Goal: Information Seeking & Learning: Check status

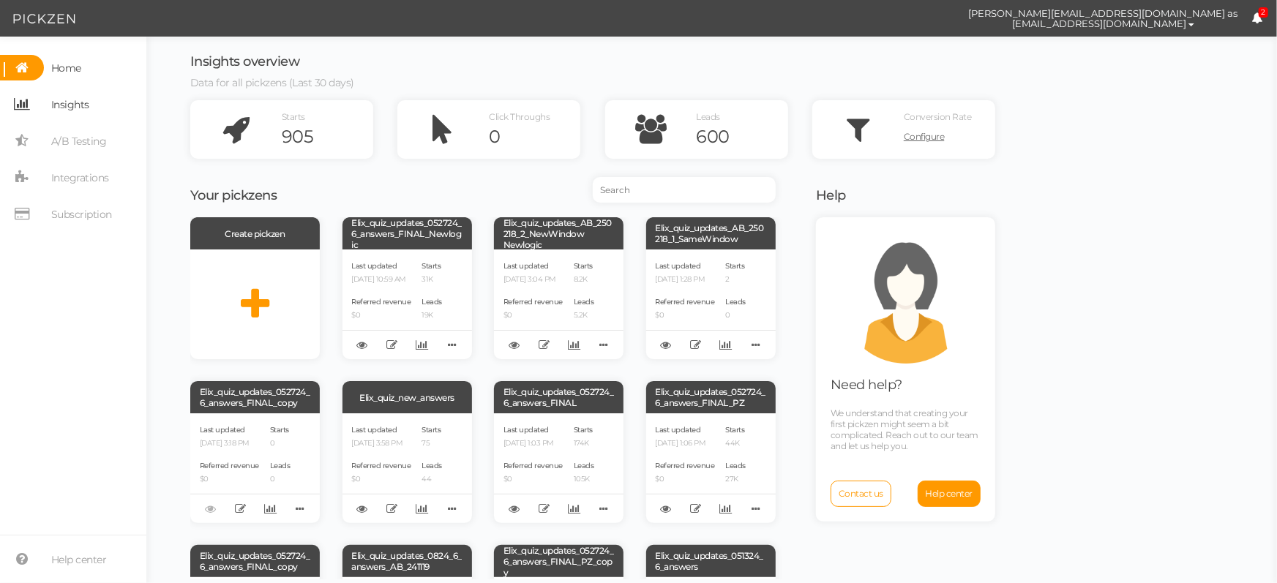
click at [86, 113] on span "Insights" at bounding box center [70, 104] width 38 height 23
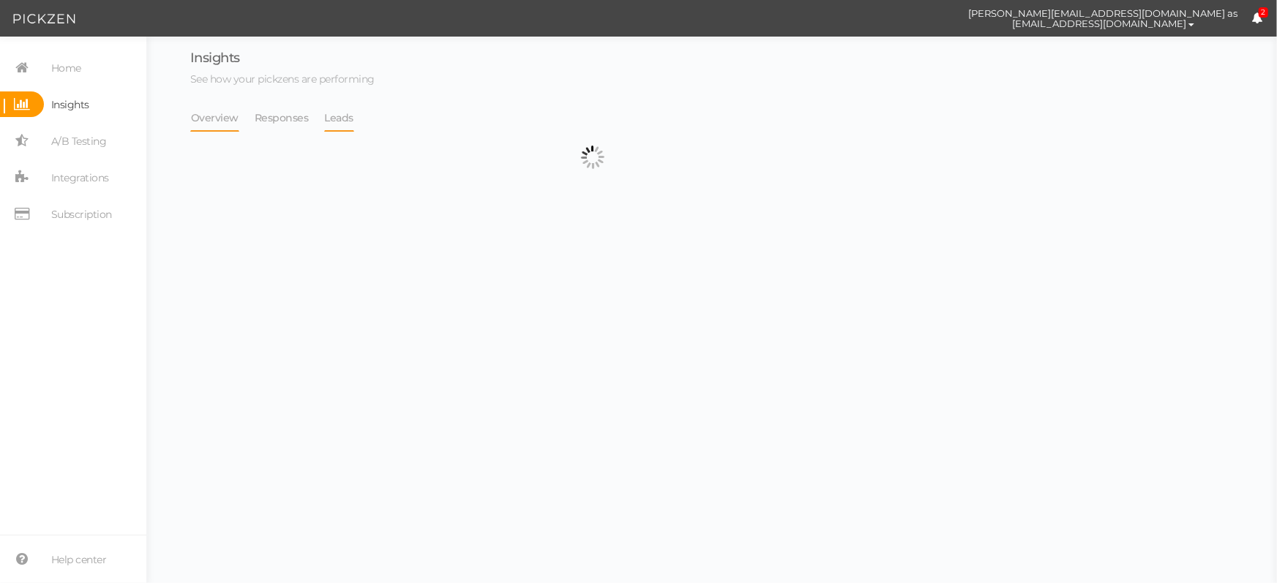
select select "13533"
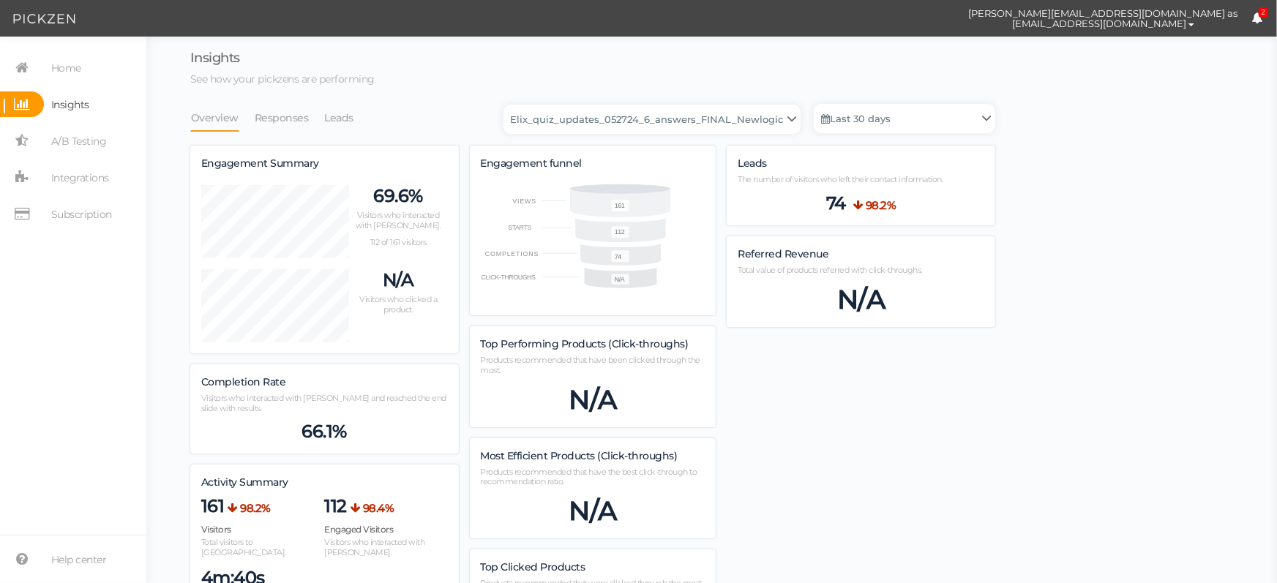
scroll to position [1022, 805]
click at [335, 123] on link "Leads" at bounding box center [339, 118] width 31 height 28
select select "13533"
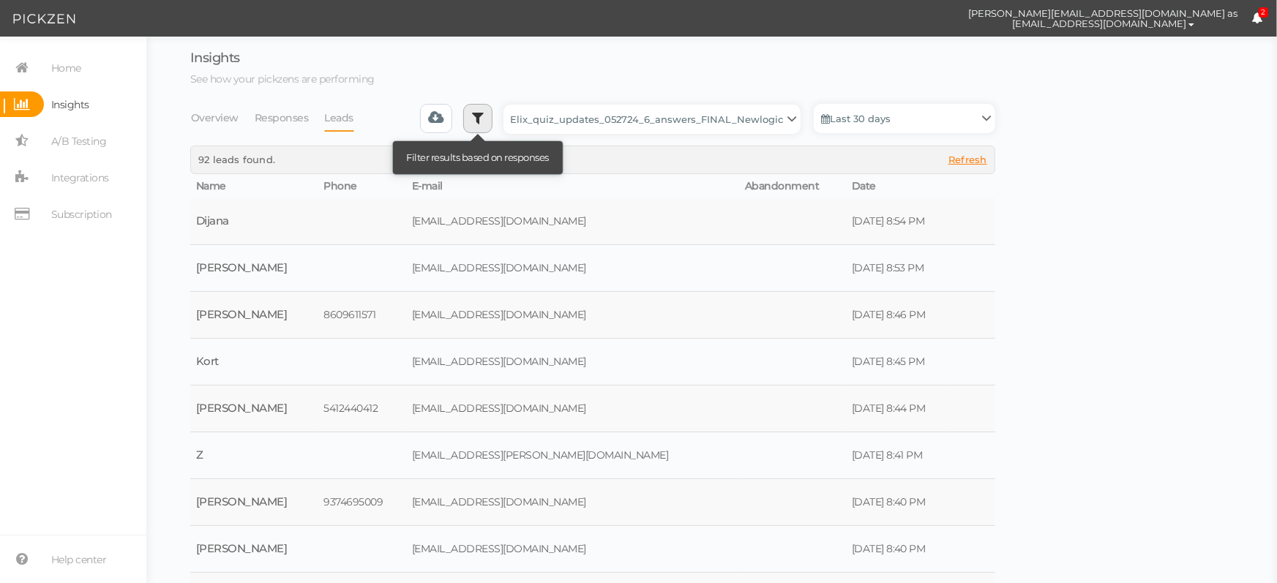
click at [484, 119] on icon at bounding box center [478, 118] width 12 height 15
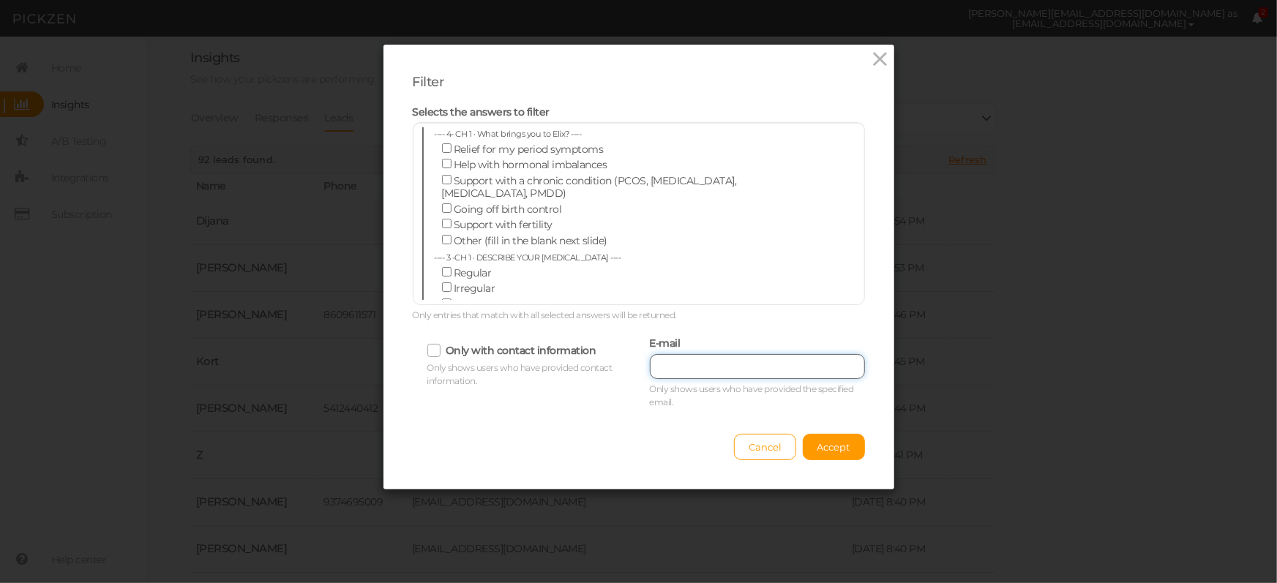
click at [682, 367] on input "text" at bounding box center [757, 366] width 215 height 25
paste input "[EMAIL_ADDRESS][DOMAIN_NAME]"
type input "[EMAIL_ADDRESS][DOMAIN_NAME]"
click at [858, 466] on div "Filter Selects the answers to filter ---- 4- CH 1 · What brings you to Elix? --…" at bounding box center [639, 267] width 511 height 445
click at [839, 452] on button "Accept" at bounding box center [834, 447] width 62 height 26
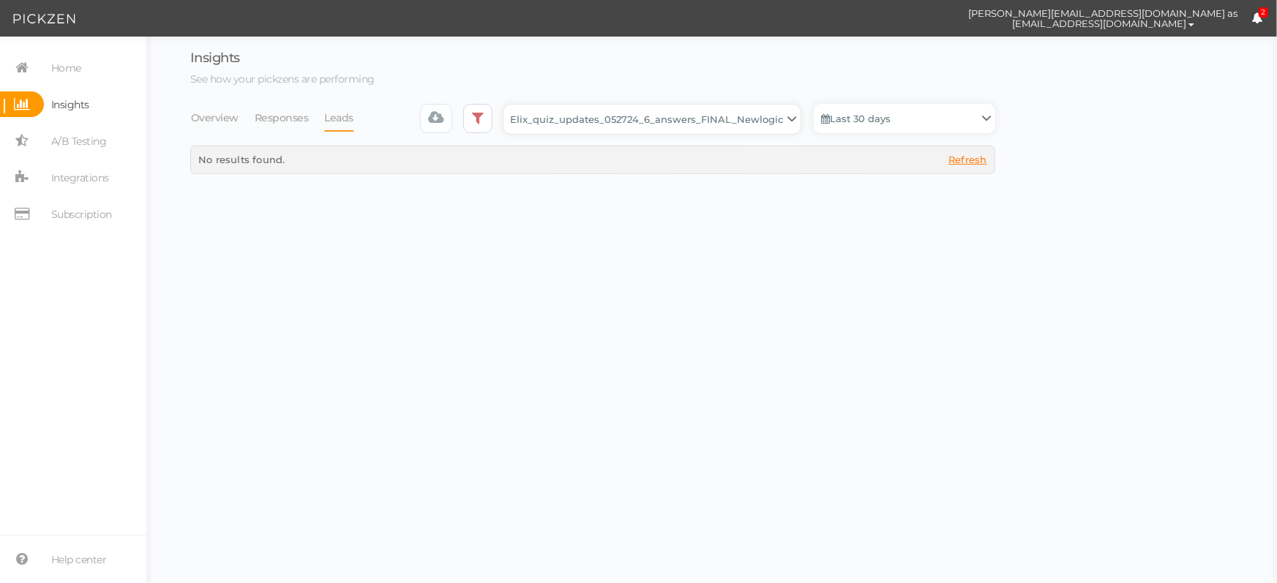
click at [712, 129] on select "Backup_2020010 backup_20200106 Elix Quiz PopUp Elix_quiz Elix_quiz [OLD] Elix_q…" at bounding box center [652, 119] width 297 height 29
select select "13104"
click at [508, 105] on select "Backup_2020010 backup_20200106 Elix Quiz PopUp Elix_quiz Elix_quiz [OLD] Elix_q…" at bounding box center [652, 119] width 297 height 29
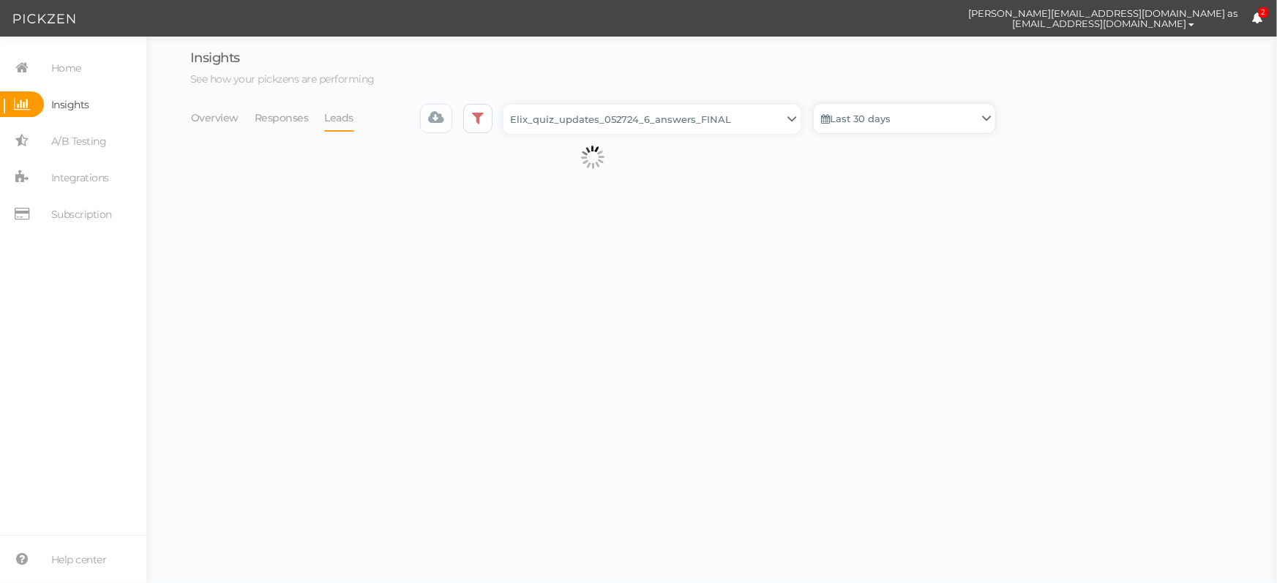
click at [908, 114] on link "Last 30 days" at bounding box center [905, 118] width 182 height 29
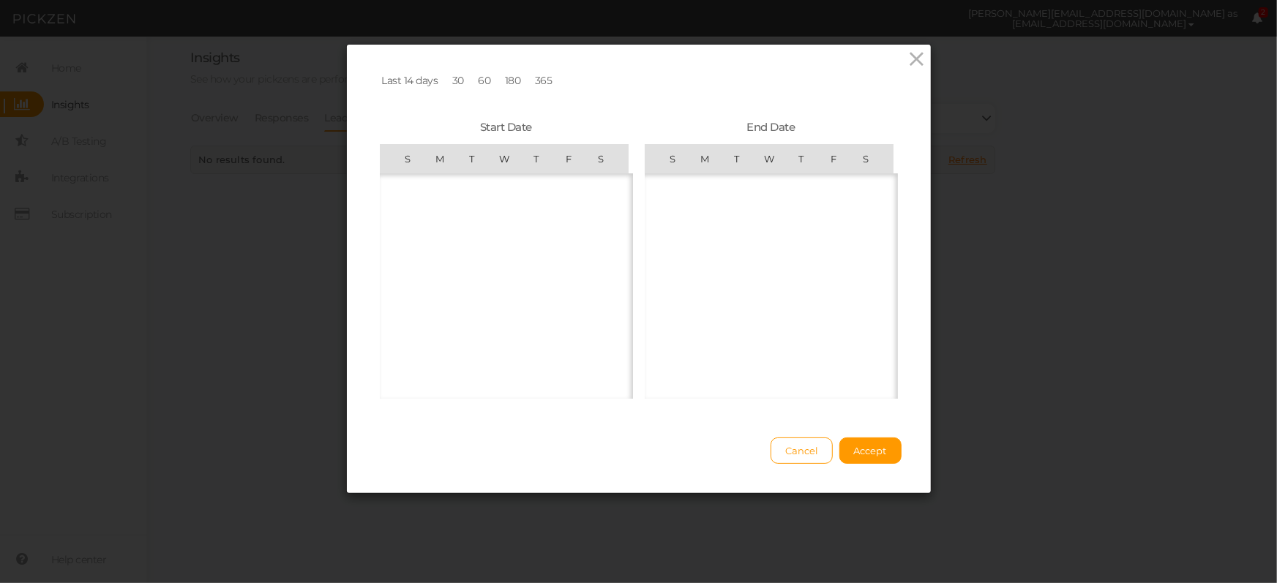
scroll to position [338832, 0]
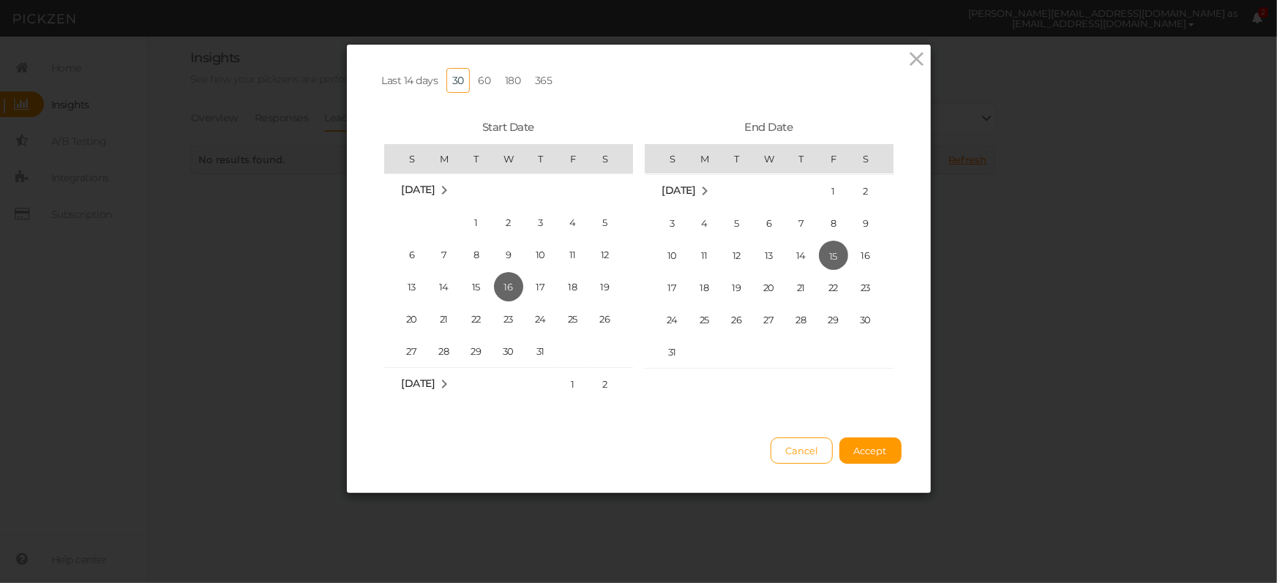
click at [531, 75] on link "365" at bounding box center [543, 80] width 29 height 25
click at [869, 464] on button "Accept" at bounding box center [870, 451] width 62 height 26
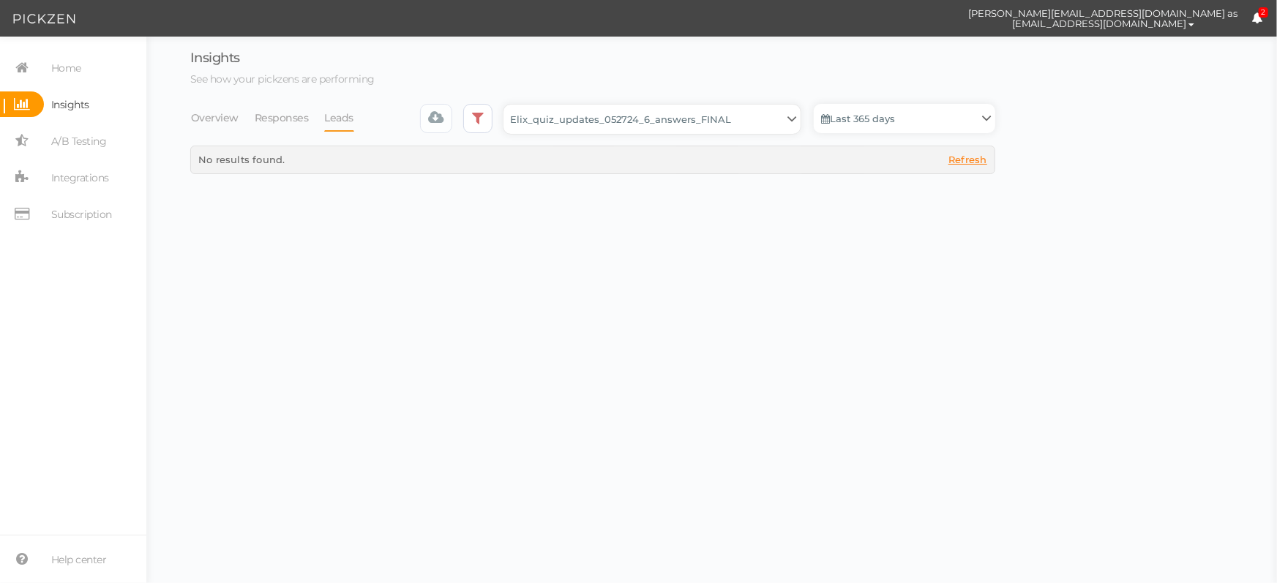
click at [741, 121] on select "Backup_2020010 backup_20200106 Elix Quiz PopUp Elix_quiz Elix_quiz [OLD] Elix_q…" at bounding box center [652, 119] width 297 height 29
select select "13533"
click at [508, 105] on select "Backup_2020010 backup_20200106 Elix Quiz PopUp Elix_quiz Elix_quiz [OLD] Elix_q…" at bounding box center [652, 119] width 297 height 29
click at [848, 121] on link "Last 30 days" at bounding box center [905, 118] width 182 height 29
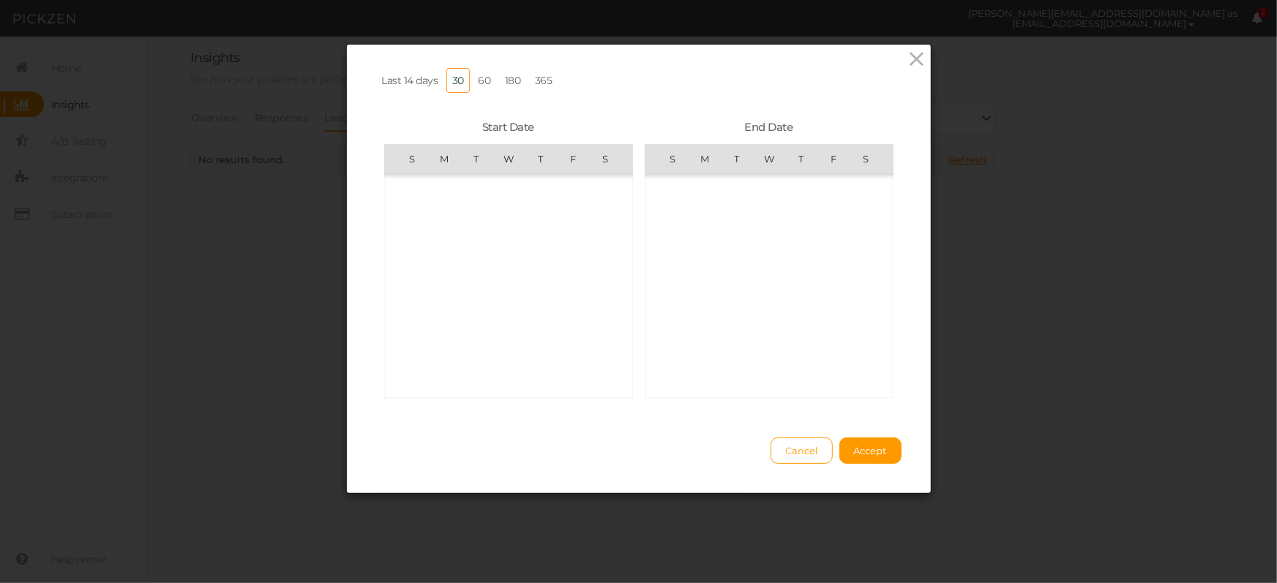
scroll to position [338832, 0]
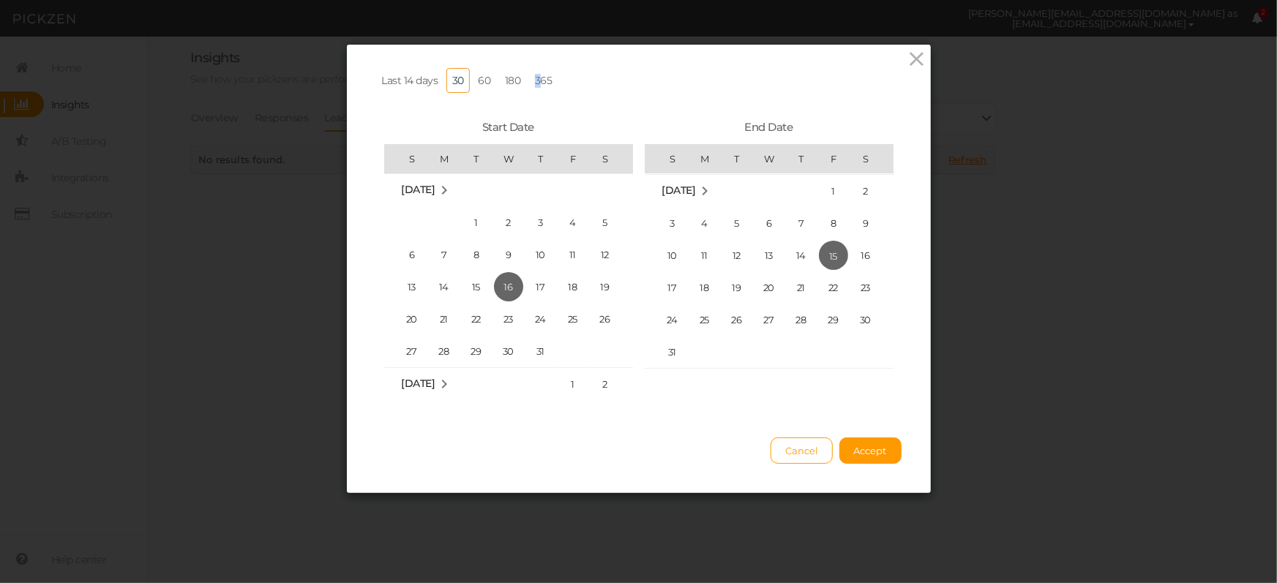
click at [536, 79] on link "365" at bounding box center [543, 80] width 29 height 25
click at [854, 457] on span "Accept" at bounding box center [870, 451] width 33 height 12
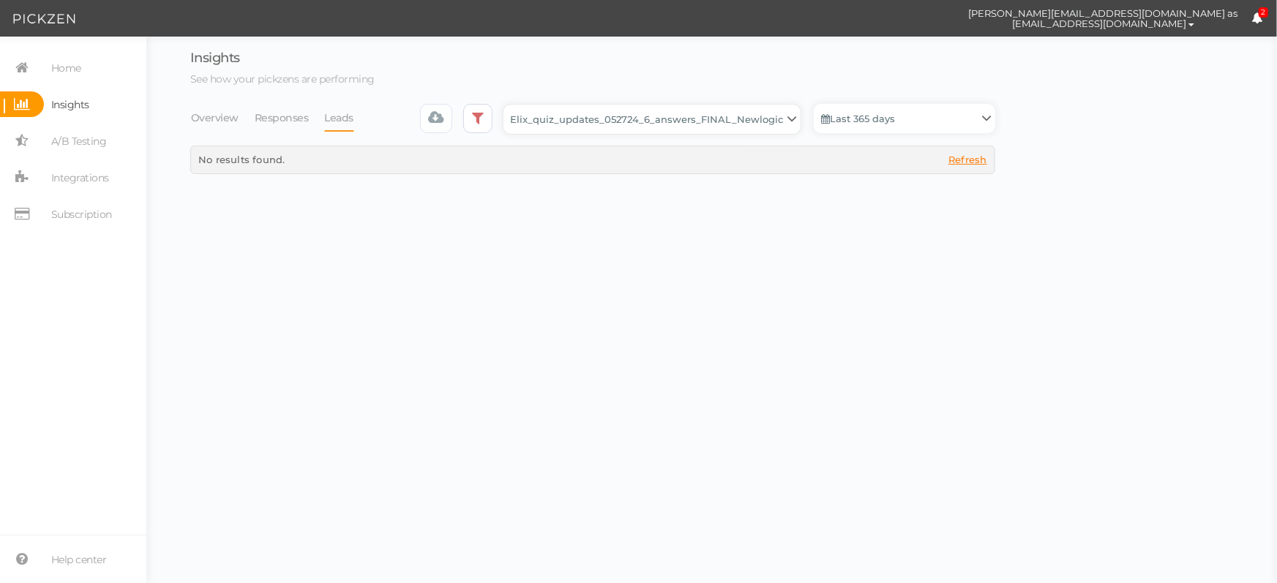
click at [716, 121] on select "Backup_2020010 backup_20200106 Elix Quiz PopUp Elix_quiz Elix_quiz [OLD] Elix_q…" at bounding box center [652, 119] width 297 height 29
select select "13228"
click at [508, 105] on select "Backup_2020010 backup_20200106 Elix Quiz PopUp Elix_quiz Elix_quiz [OLD] Elix_q…" at bounding box center [652, 119] width 297 height 29
click at [883, 120] on link "Last 30 days" at bounding box center [905, 118] width 182 height 29
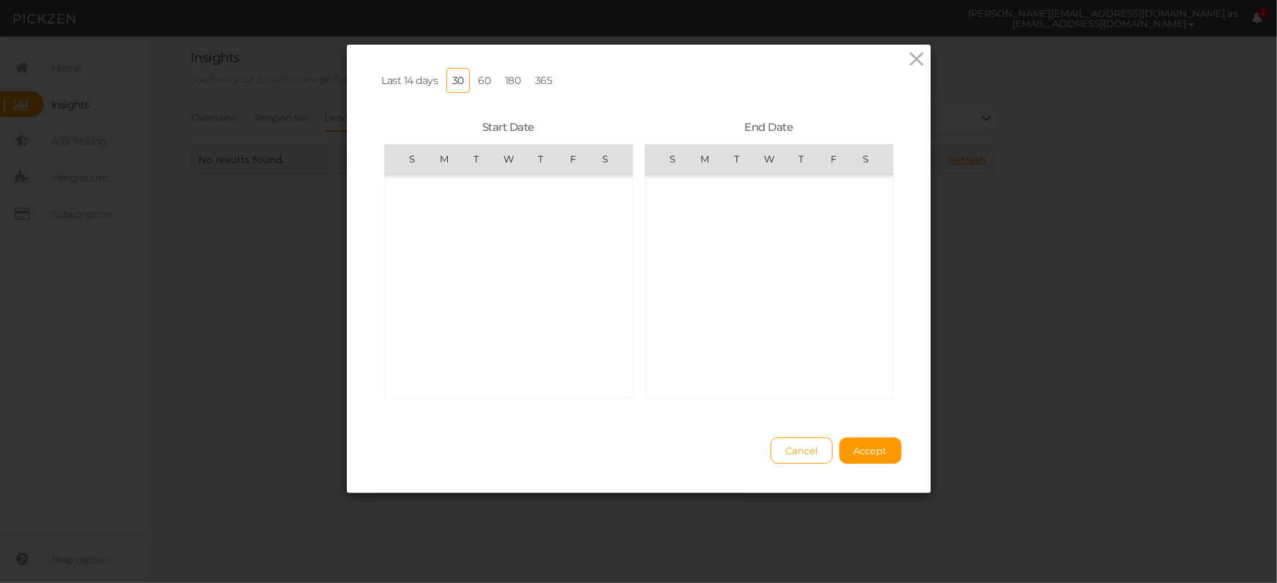
scroll to position [338832, 0]
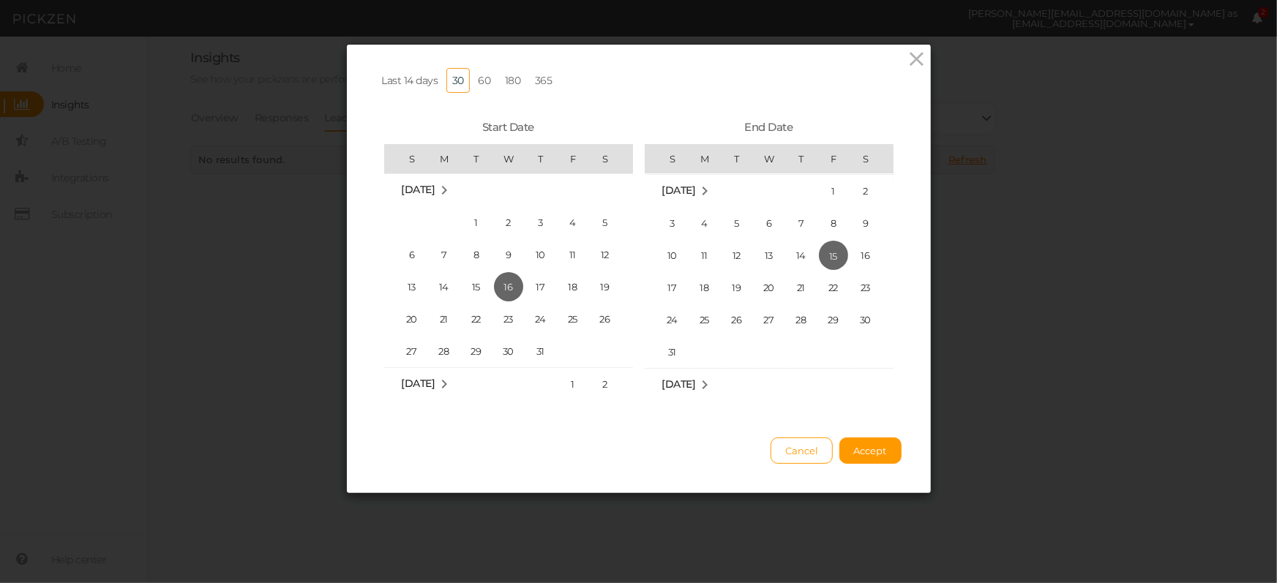
click at [534, 75] on link "365" at bounding box center [543, 80] width 29 height 25
click at [864, 457] on span "Accept" at bounding box center [870, 451] width 33 height 12
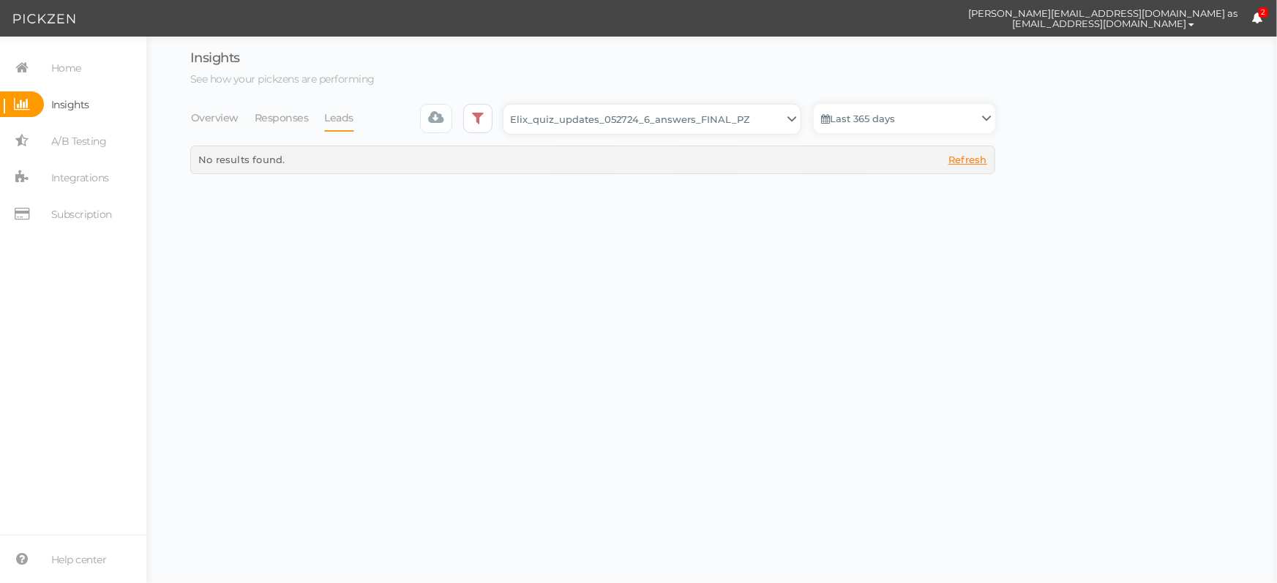
click at [726, 124] on select "Backup_2020010 backup_20200106 Elix Quiz PopUp Elix_quiz Elix_quiz [OLD] Elix_q…" at bounding box center [652, 119] width 297 height 29
select select "13510"
click at [508, 105] on select "Backup_2020010 backup_20200106 Elix Quiz PopUp Elix_quiz Elix_quiz [OLD] Elix_q…" at bounding box center [652, 119] width 297 height 29
click at [833, 118] on link "Last 30 days" at bounding box center [905, 118] width 182 height 29
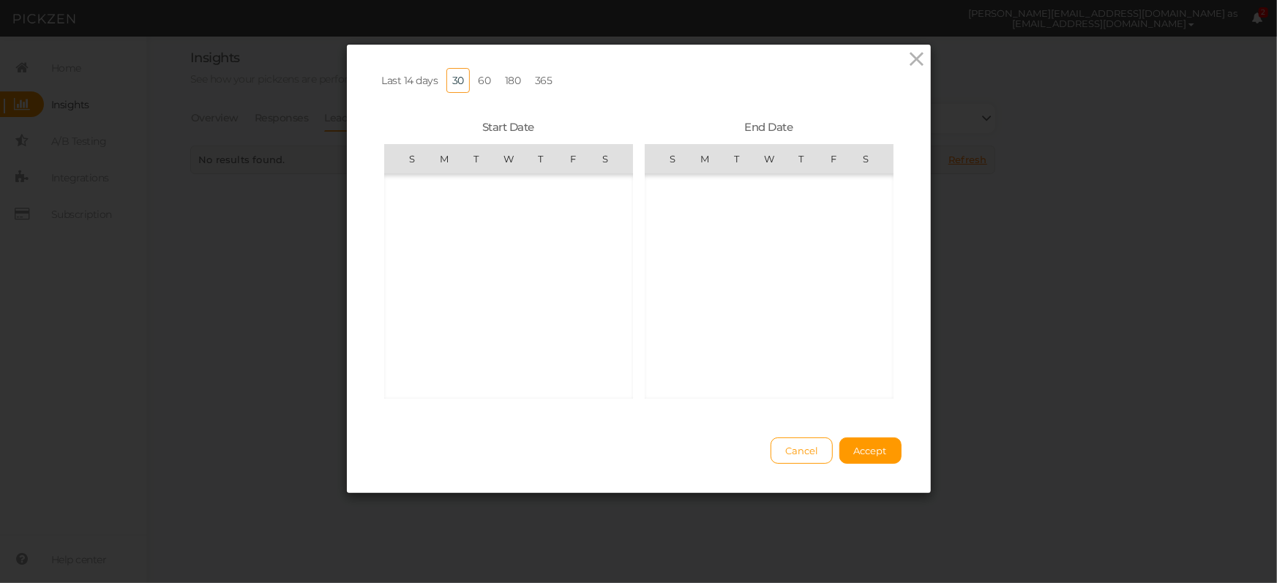
scroll to position [338832, 0]
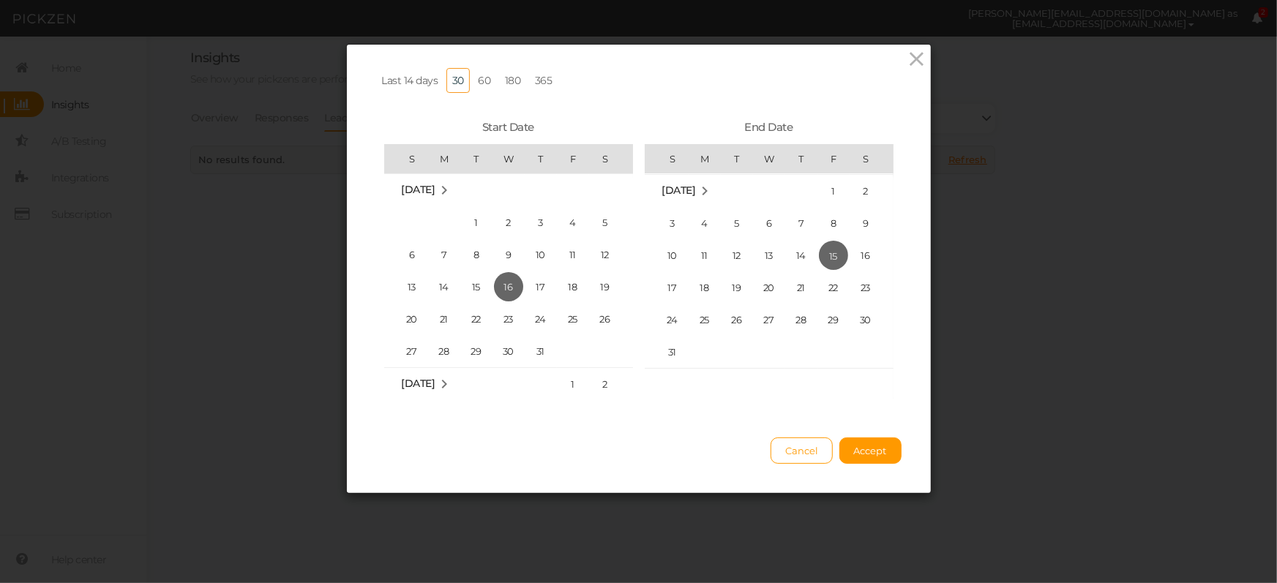
click at [531, 82] on link "365" at bounding box center [543, 80] width 29 height 25
click at [854, 457] on span "Accept" at bounding box center [870, 451] width 33 height 12
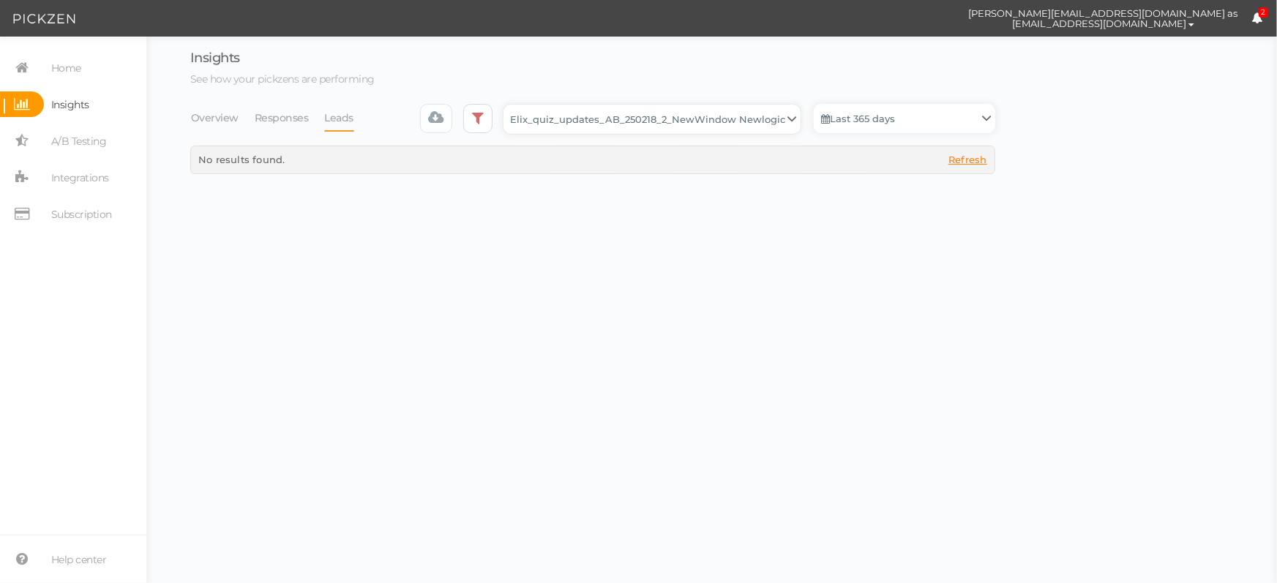
click at [698, 126] on select "Backup_2020010 backup_20200106 Elix Quiz PopUp Elix_quiz Elix_quiz [OLD] Elix_q…" at bounding box center [652, 119] width 297 height 29
select select "4896"
click at [508, 105] on select "Backup_2020010 backup_20200106 Elix Quiz PopUp Elix_quiz Elix_quiz [OLD] Elix_q…" at bounding box center [652, 119] width 297 height 29
select select "4896"
click at [874, 121] on link "Last 30 days" at bounding box center [905, 118] width 182 height 29
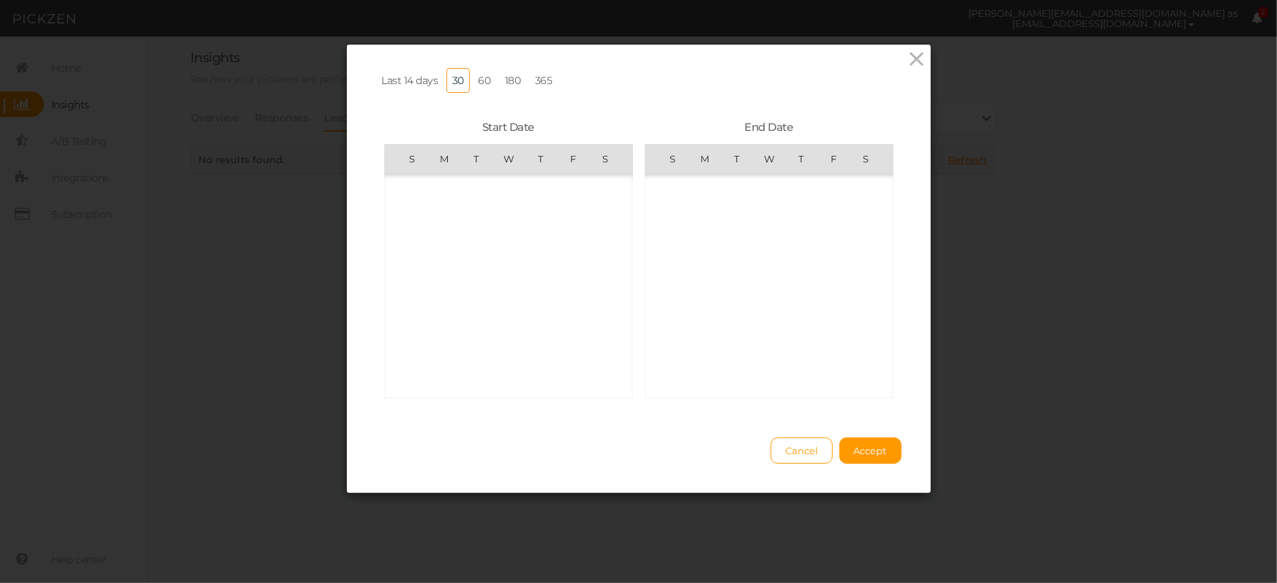
scroll to position [338832, 0]
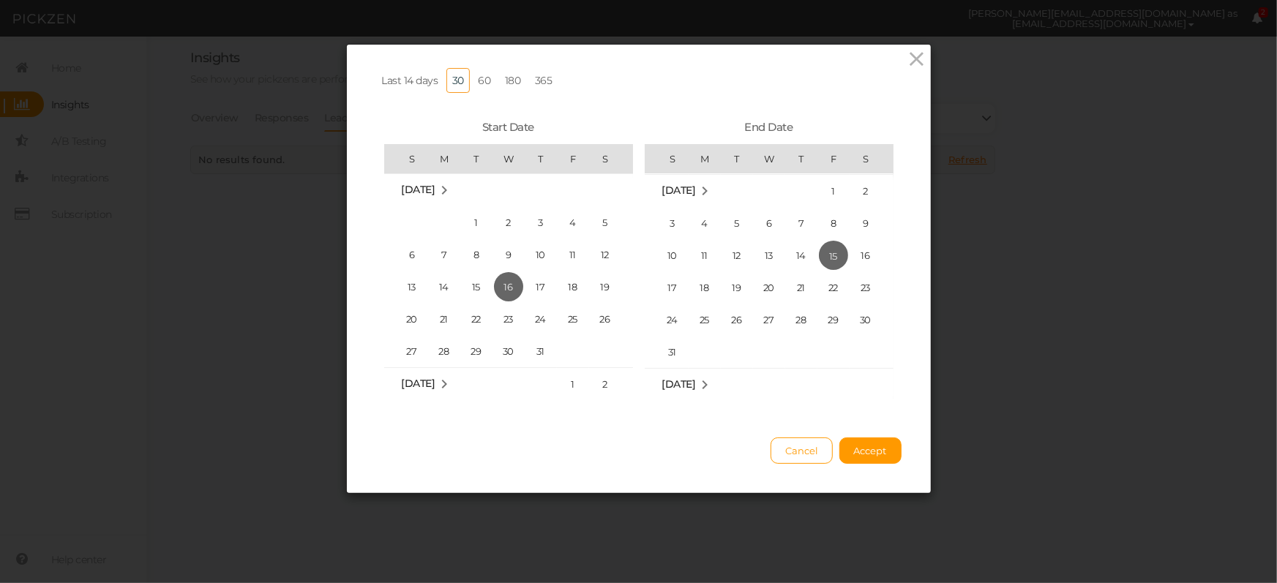
click at [551, 80] on link "365" at bounding box center [543, 80] width 29 height 25
click at [869, 464] on button "Accept" at bounding box center [870, 451] width 62 height 26
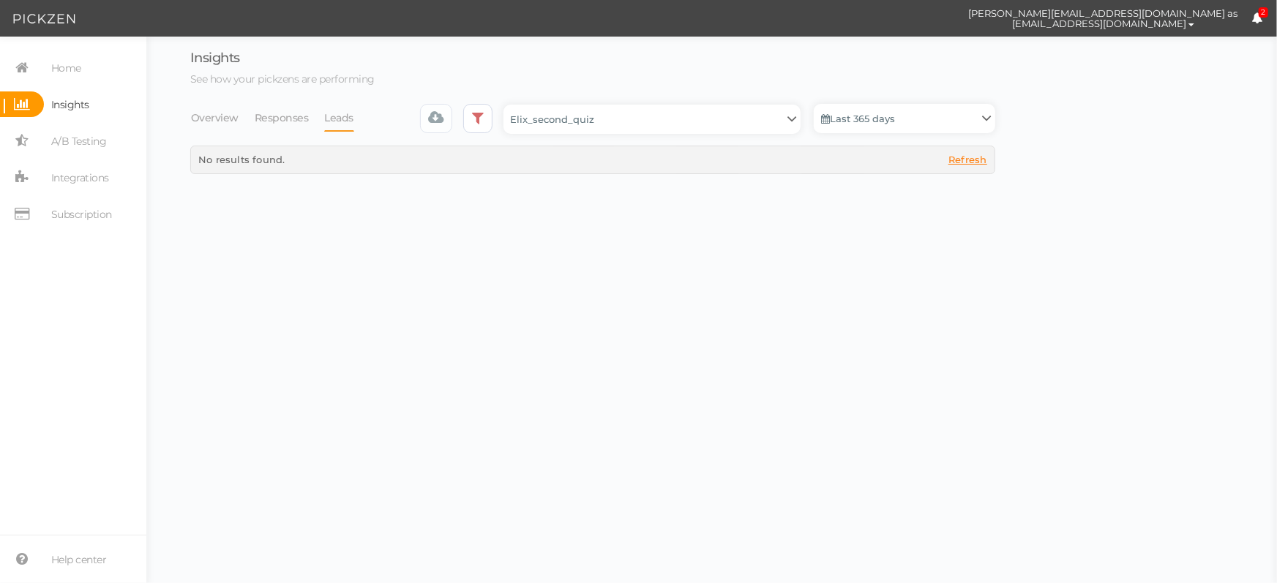
drag, startPoint x: 751, startPoint y: 381, endPoint x: 454, endPoint y: 164, distance: 367.7
click at [751, 378] on body "[PERSON_NAME][EMAIL_ADDRESS][DOMAIN_NAME] as [EMAIL_ADDRESS][DOMAIN_NAME] Prefe…" at bounding box center [638, 291] width 1277 height 583
